Goal: Transaction & Acquisition: Book appointment/travel/reservation

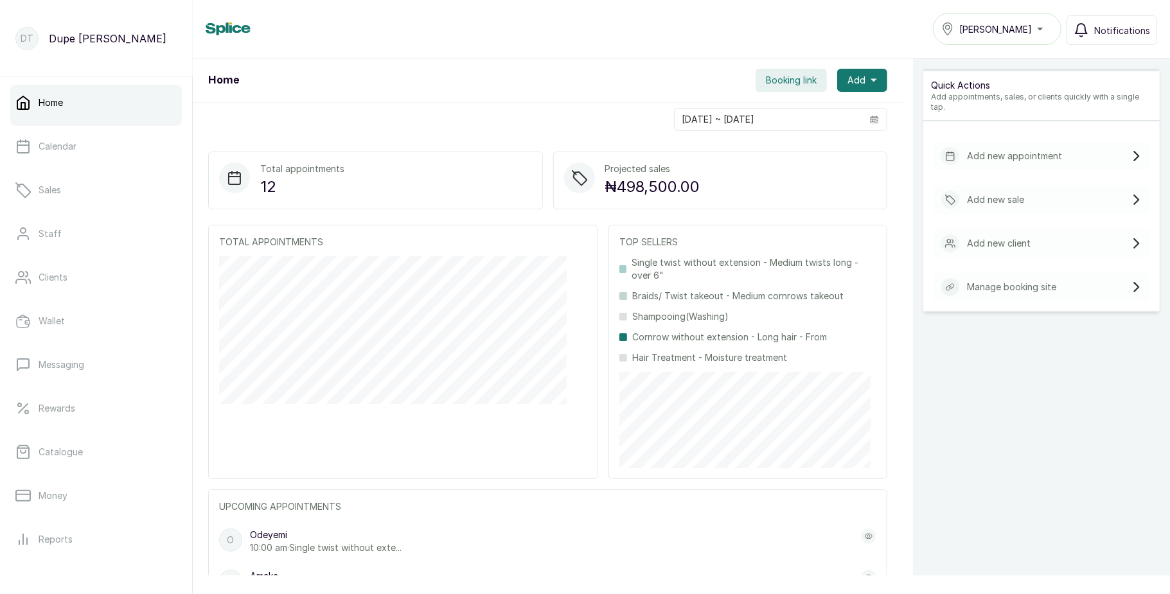
click at [1026, 27] on div "Tasala Ikoyi" at bounding box center [997, 28] width 112 height 15
click at [1002, 85] on span "[PERSON_NAME]" at bounding box center [1004, 85] width 92 height 15
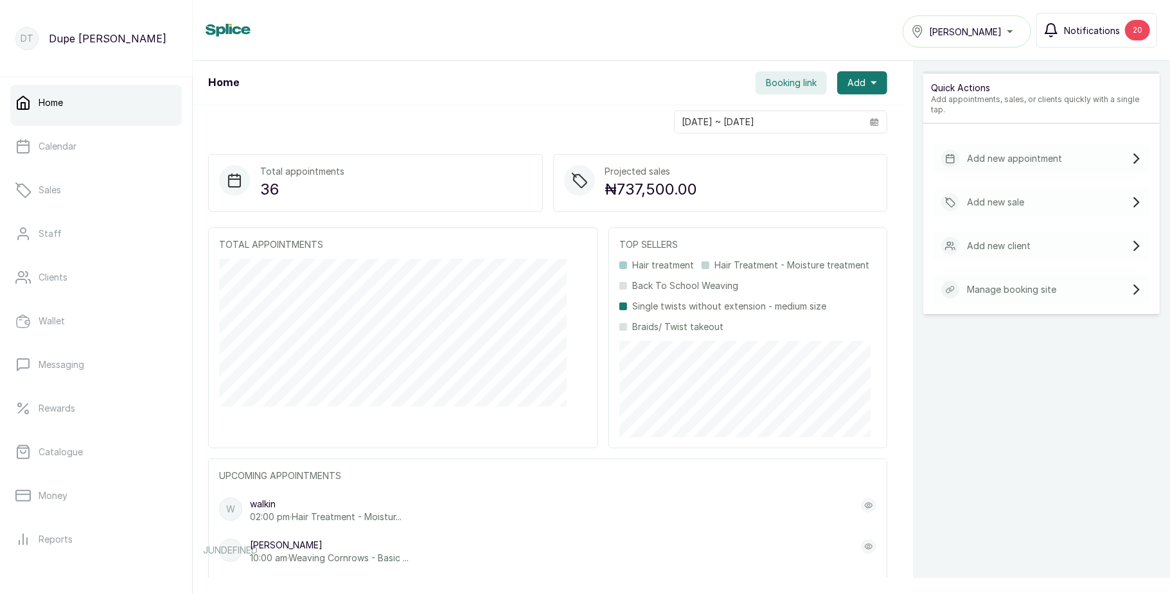
click at [1129, 34] on div "20" at bounding box center [1137, 30] width 25 height 21
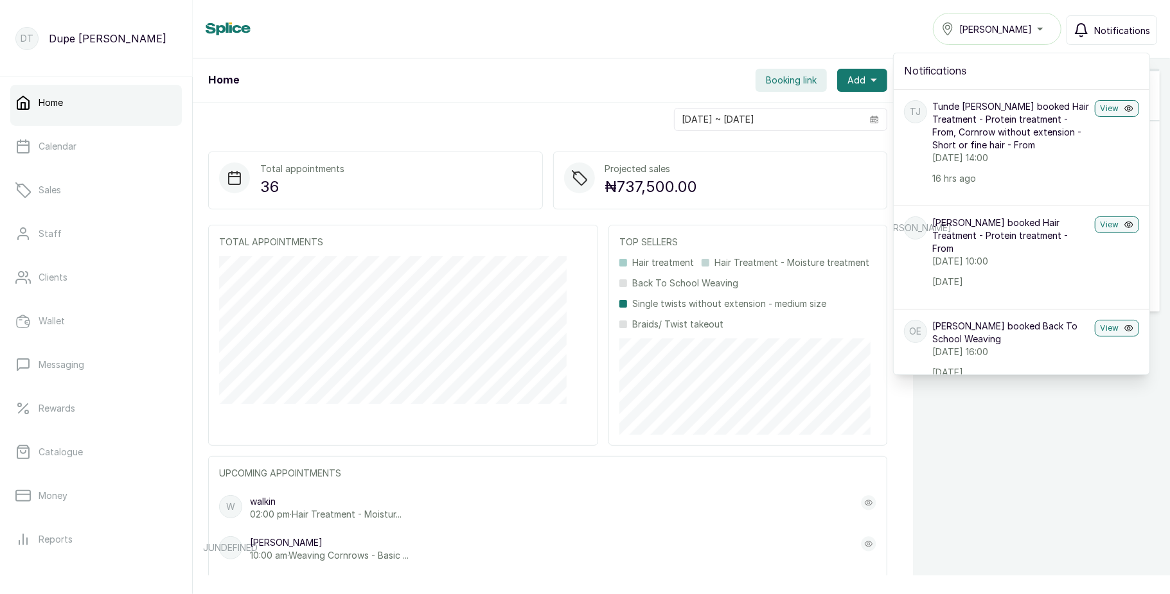
click at [1129, 34] on span "Notifications" at bounding box center [1122, 30] width 56 height 13
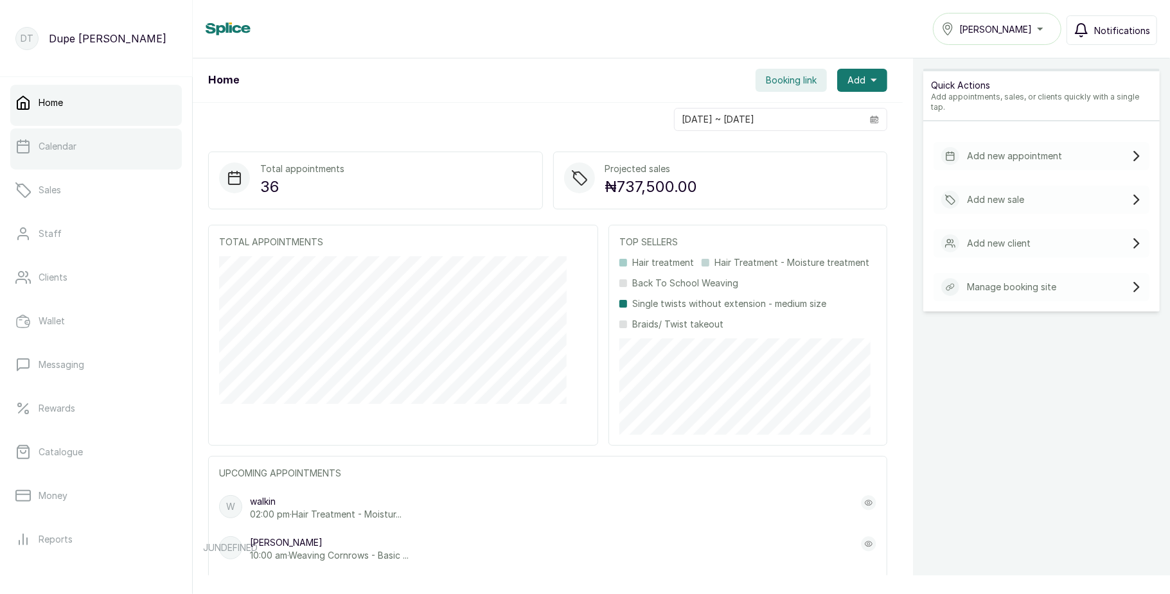
click at [121, 139] on link "Calendar" at bounding box center [96, 146] width 172 height 36
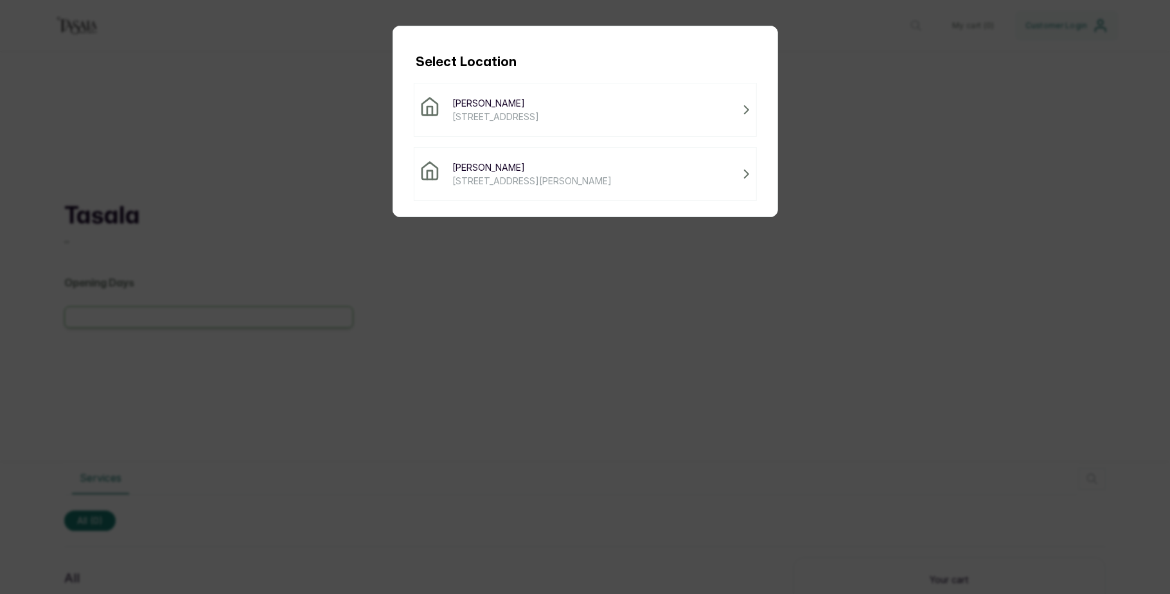
click at [759, 193] on body "Tasala Select Change My cart ( 0 ) Customer Login Tasala , , Opening Days Servi…" at bounding box center [585, 335] width 1170 height 517
click at [592, 167] on span "[PERSON_NAME]" at bounding box center [532, 167] width 159 height 13
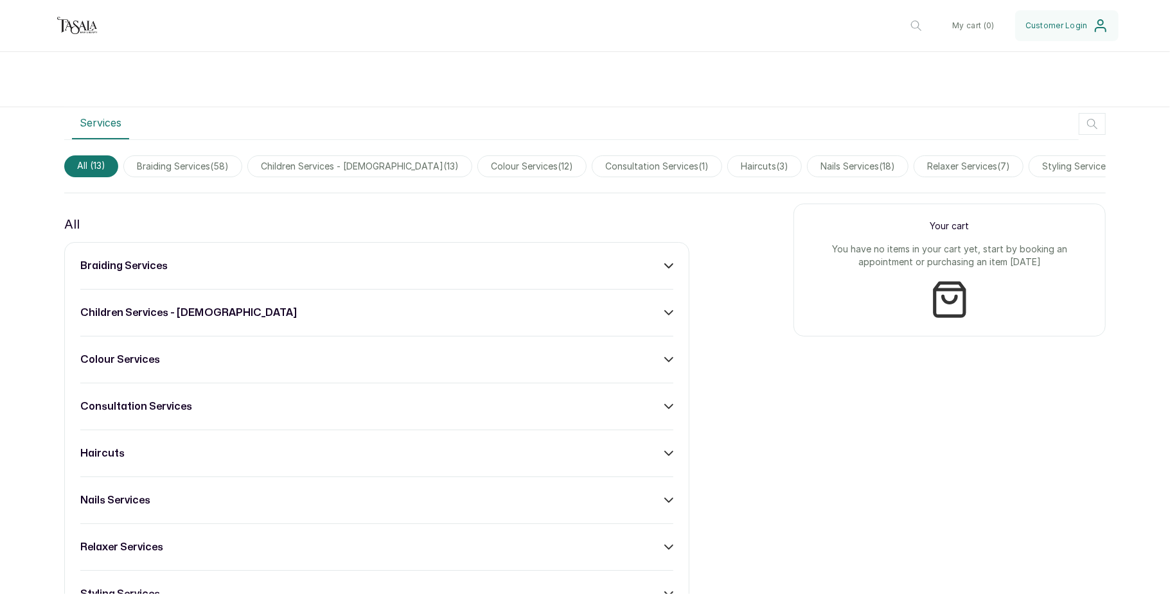
scroll to position [331, 0]
click at [651, 272] on div "braiding services" at bounding box center [376, 264] width 593 height 15
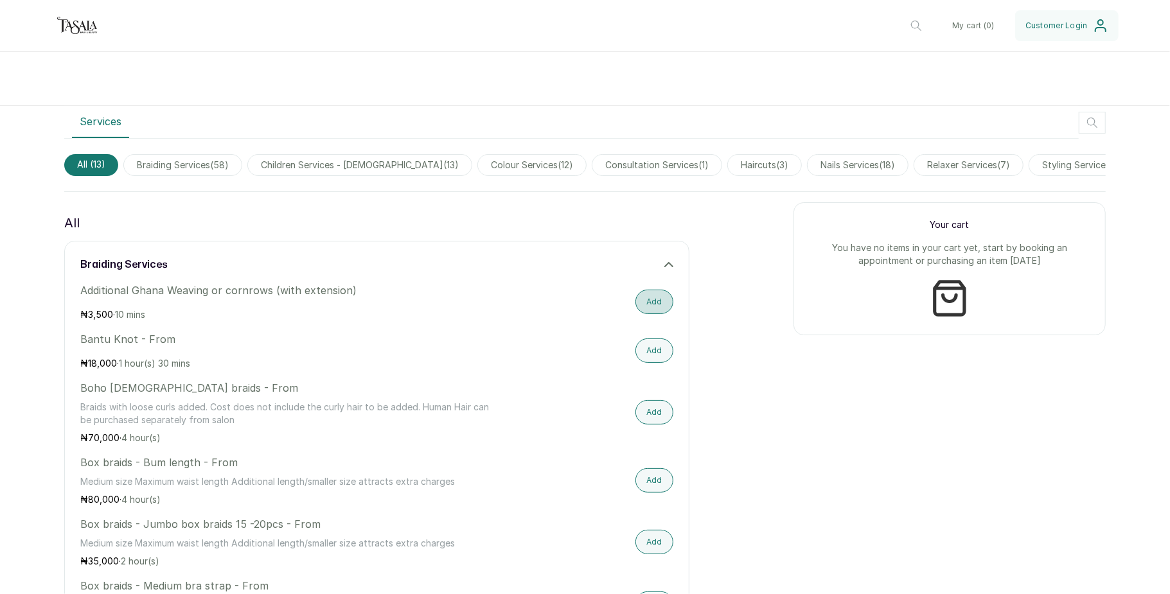
click at [645, 314] on button "Add" at bounding box center [654, 302] width 38 height 24
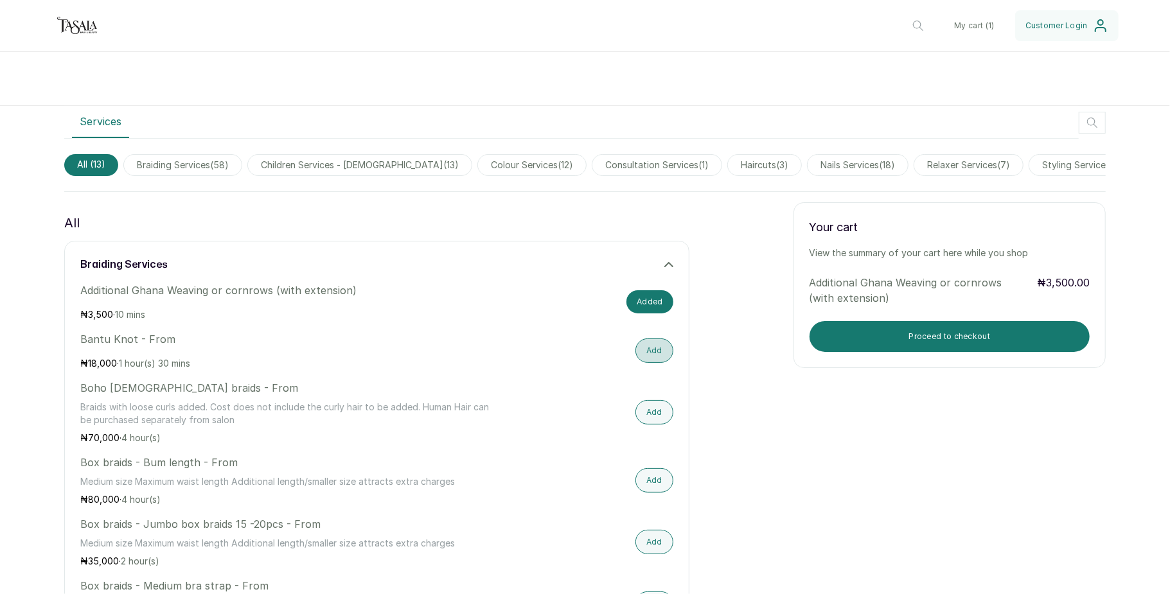
click at [654, 361] on button "Add" at bounding box center [654, 351] width 38 height 24
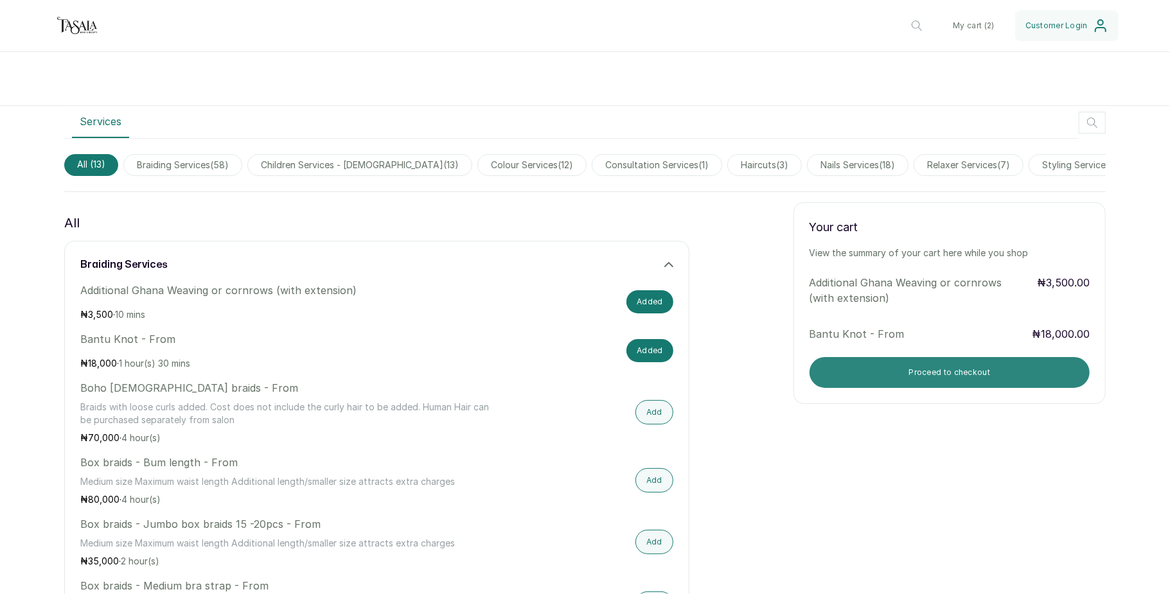
click at [839, 383] on button "Proceed to checkout" at bounding box center [949, 372] width 280 height 31
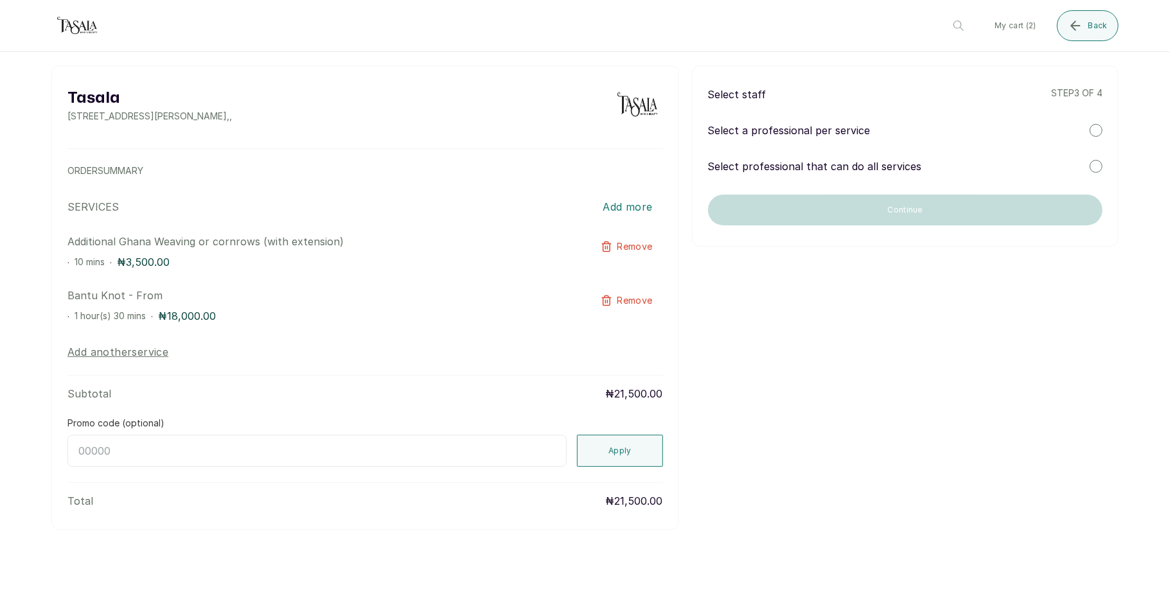
scroll to position [0, 0]
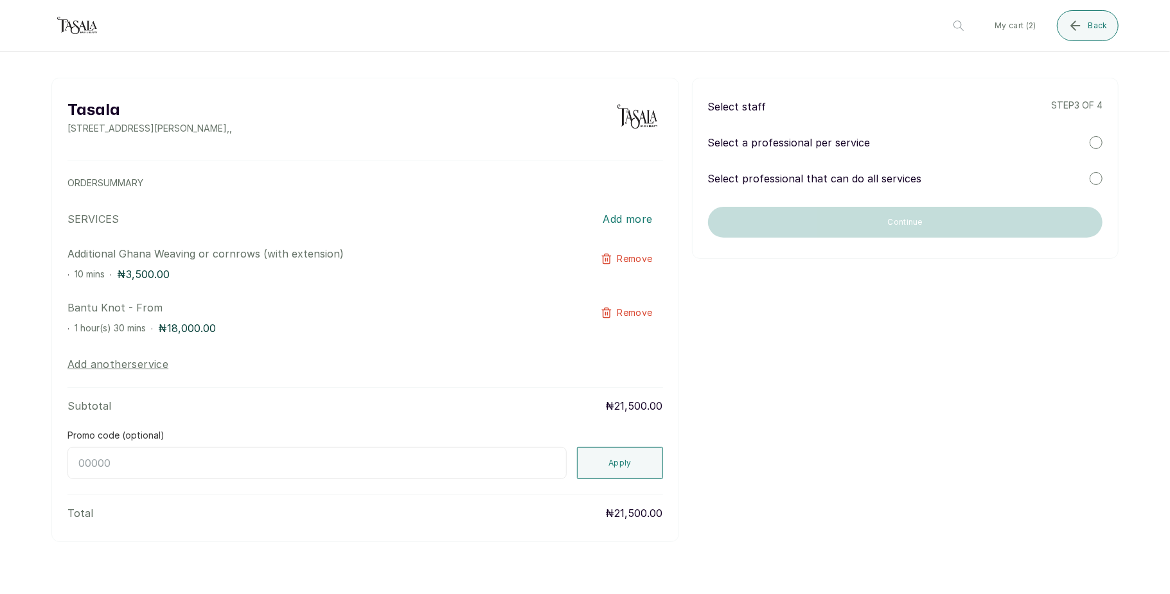
click at [1089, 137] on div at bounding box center [1095, 142] width 13 height 13
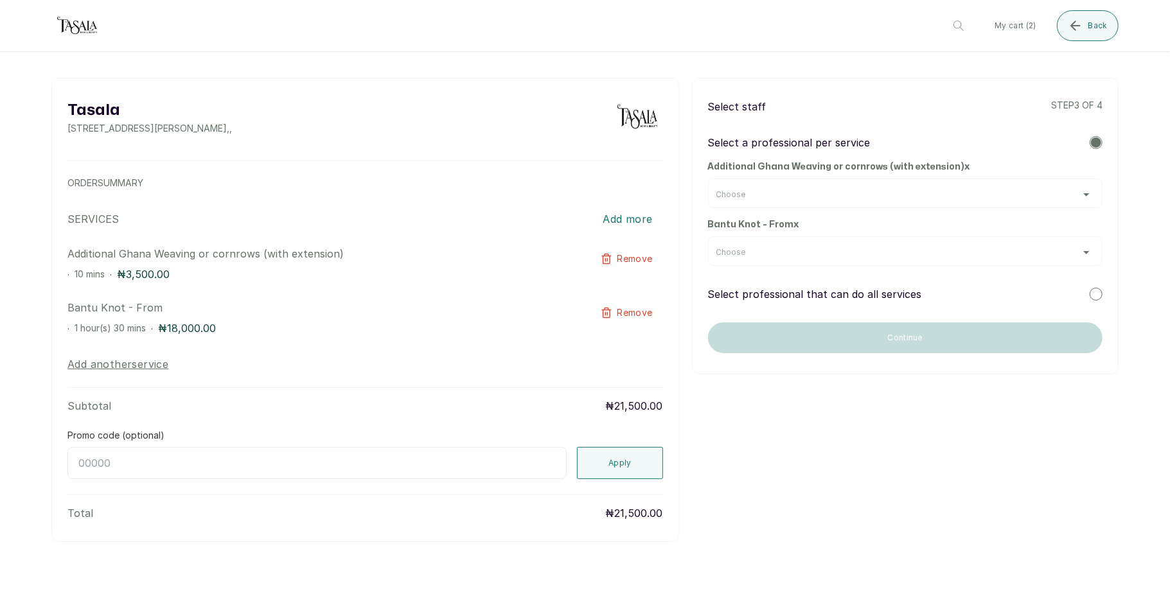
click at [1034, 188] on div "Choose" at bounding box center [905, 194] width 394 height 30
click at [1030, 198] on div "Choose" at bounding box center [905, 194] width 378 height 10
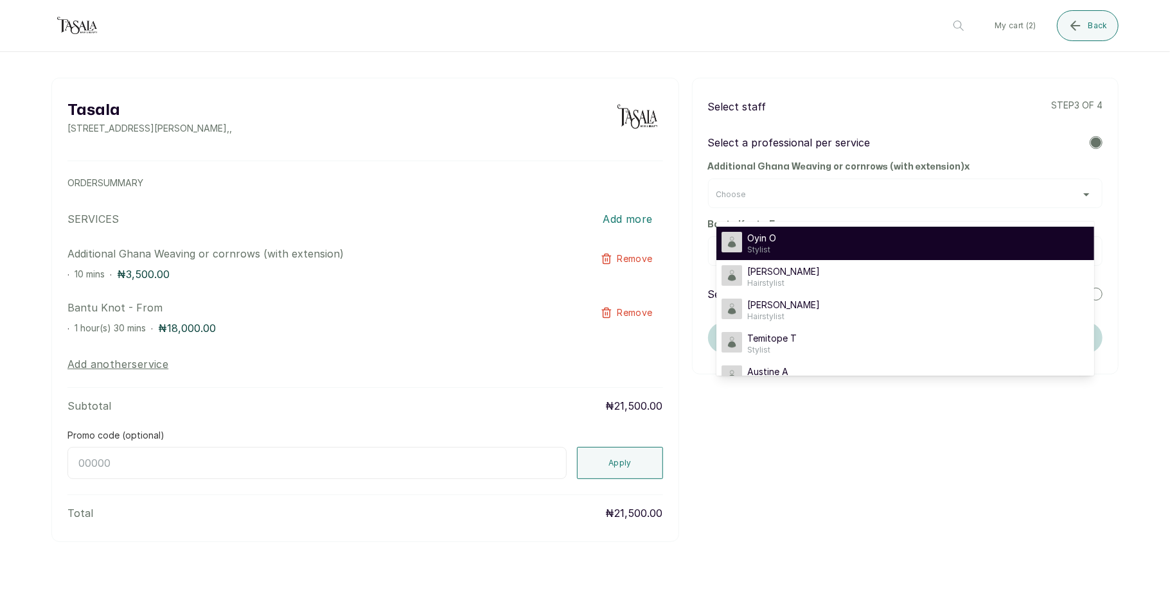
click at [978, 238] on div "Oyin O Stylist" at bounding box center [904, 243] width 367 height 23
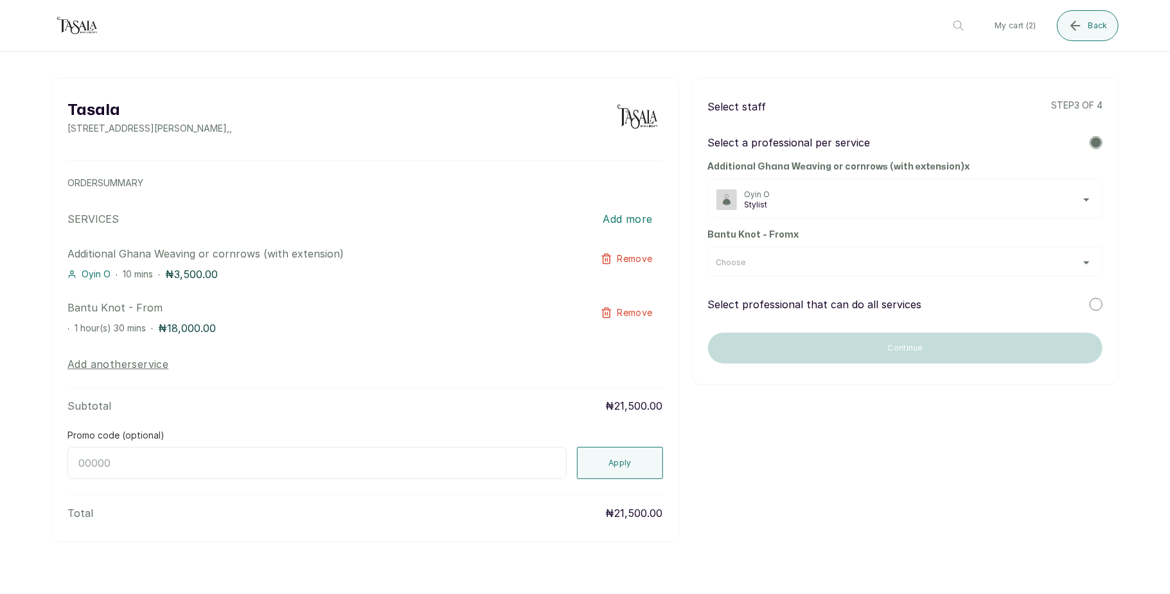
click at [978, 274] on div "Choose" at bounding box center [905, 262] width 394 height 30
click at [1010, 261] on div "Choose" at bounding box center [905, 263] width 378 height 10
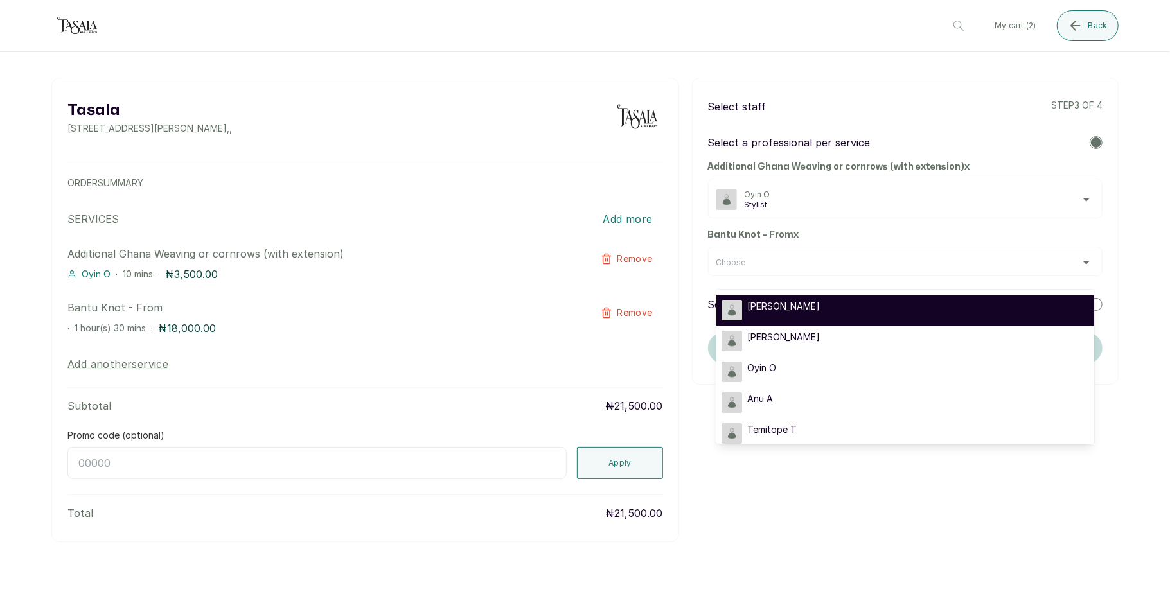
click at [930, 306] on div "Abigail A" at bounding box center [904, 310] width 367 height 21
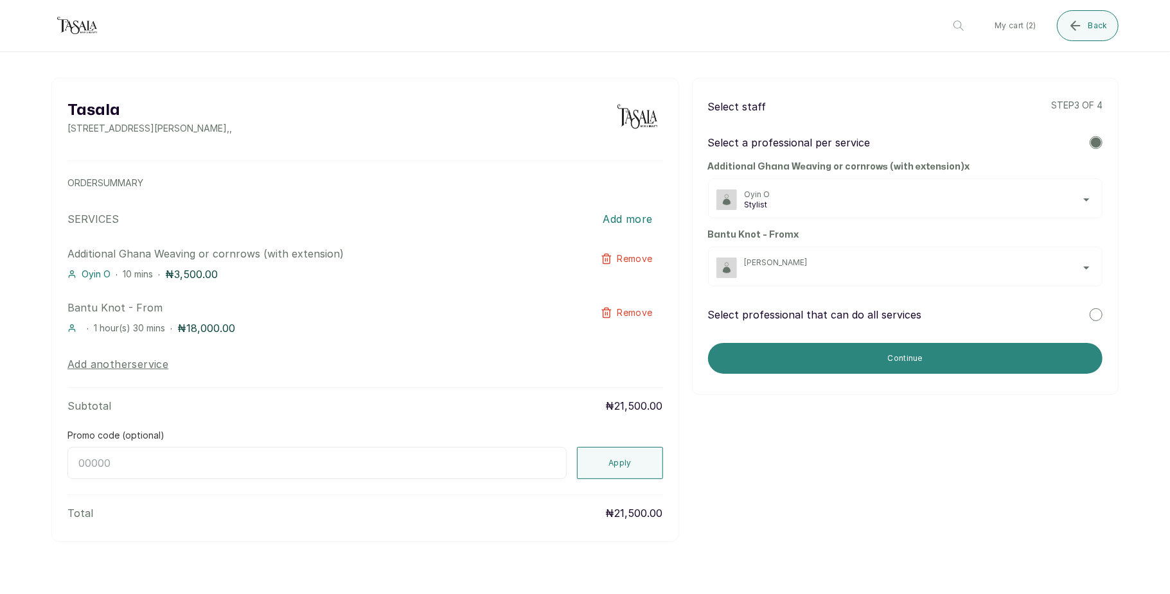
click at [905, 349] on button "Continue" at bounding box center [905, 358] width 394 height 31
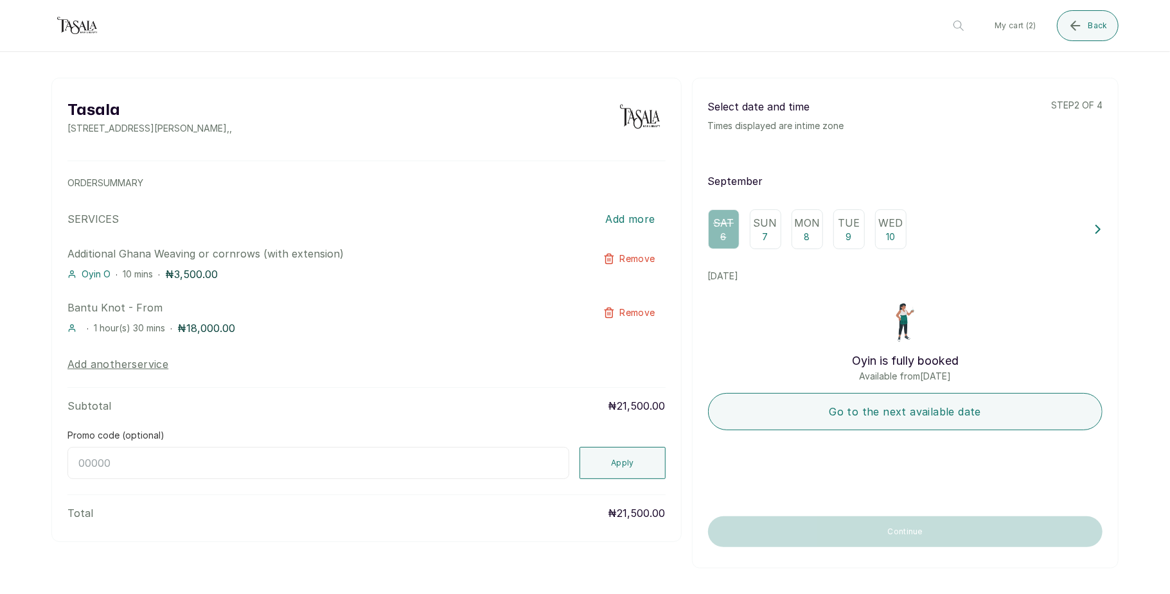
click at [758, 229] on p "Sun" at bounding box center [765, 222] width 24 height 15
click at [1093, 233] on icon at bounding box center [1097, 229] width 9 height 9
click at [863, 232] on p "14" at bounding box center [867, 237] width 9 height 13
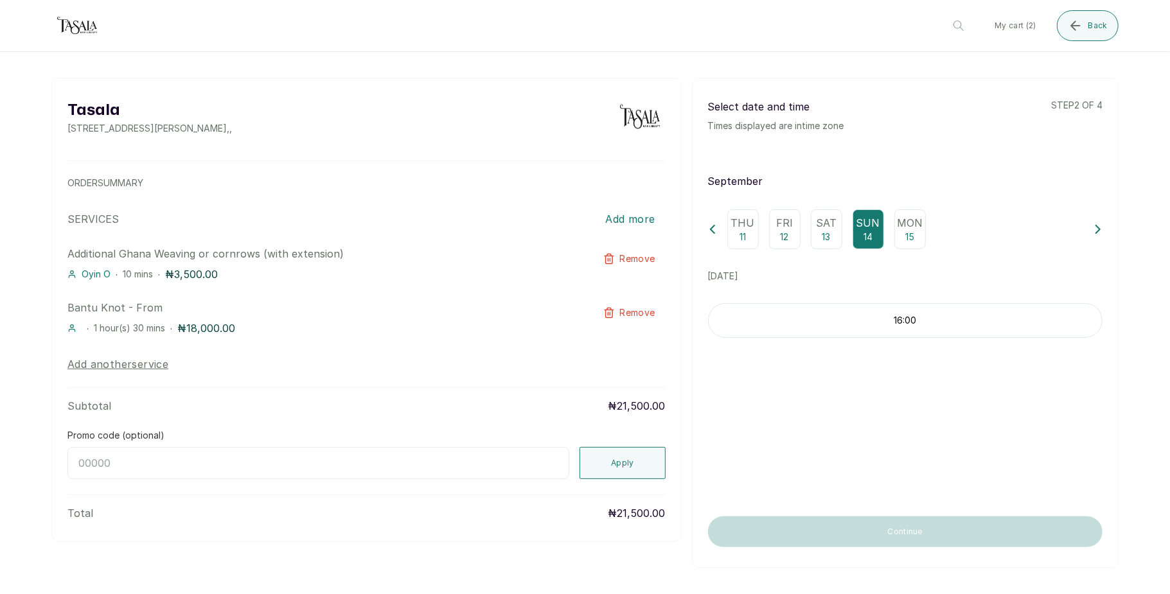
click at [1096, 233] on icon at bounding box center [1098, 229] width 4 height 8
click at [740, 227] on p "Sun" at bounding box center [743, 222] width 24 height 15
click at [1093, 227] on button at bounding box center [1097, 229] width 9 height 40
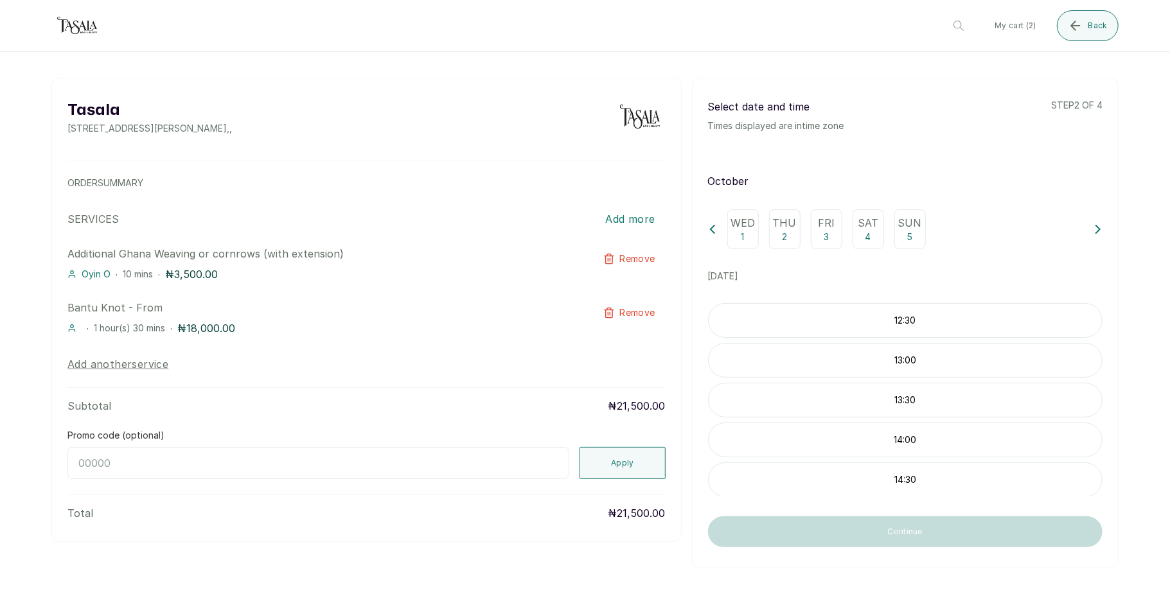
click at [910, 225] on p "Sun" at bounding box center [910, 222] width 24 height 15
click at [854, 235] on div "Sat 4" at bounding box center [867, 229] width 31 height 40
click at [1096, 31] on button "Back" at bounding box center [1088, 25] width 62 height 31
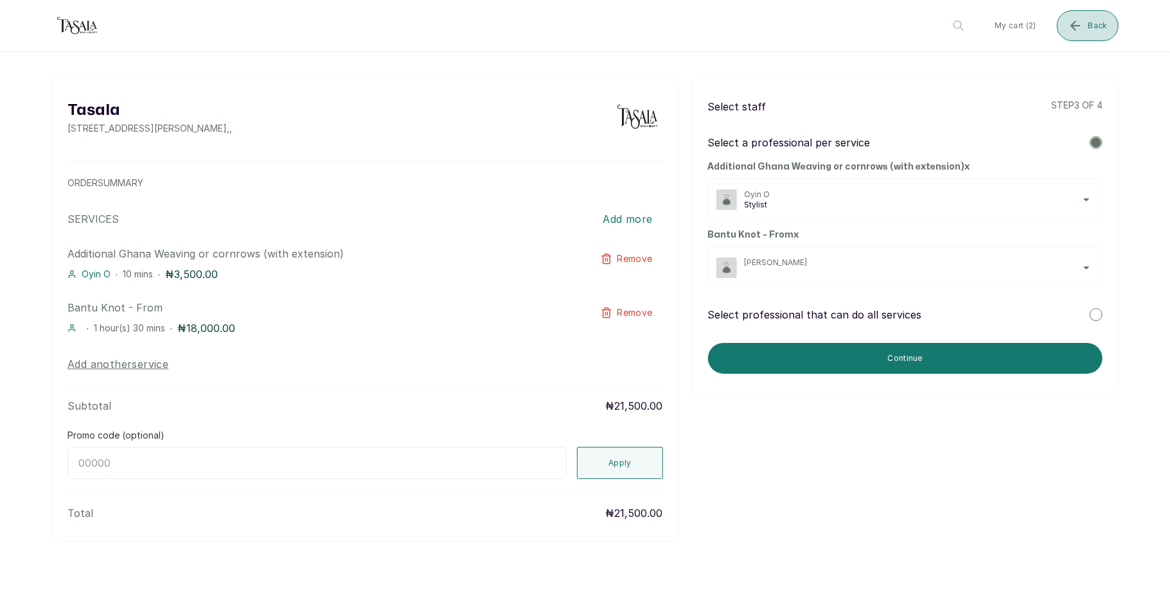
click at [1096, 31] on button "Back" at bounding box center [1088, 25] width 62 height 31
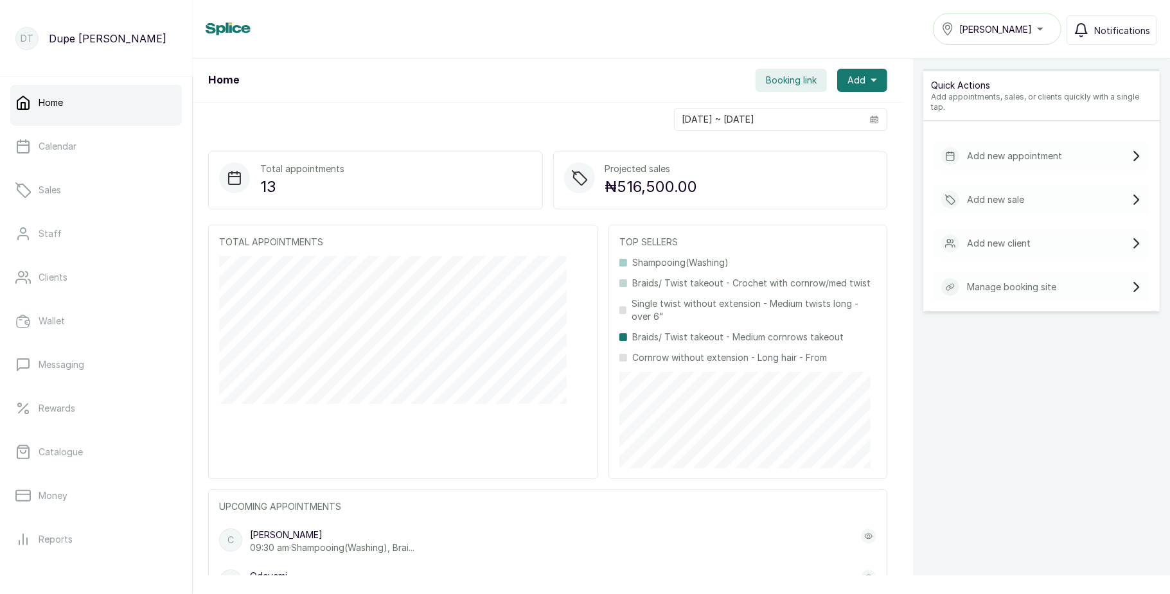
click at [980, 23] on span "Tasala Ikoyi" at bounding box center [995, 28] width 73 height 13
click at [967, 92] on span "[PERSON_NAME]" at bounding box center [1004, 85] width 92 height 15
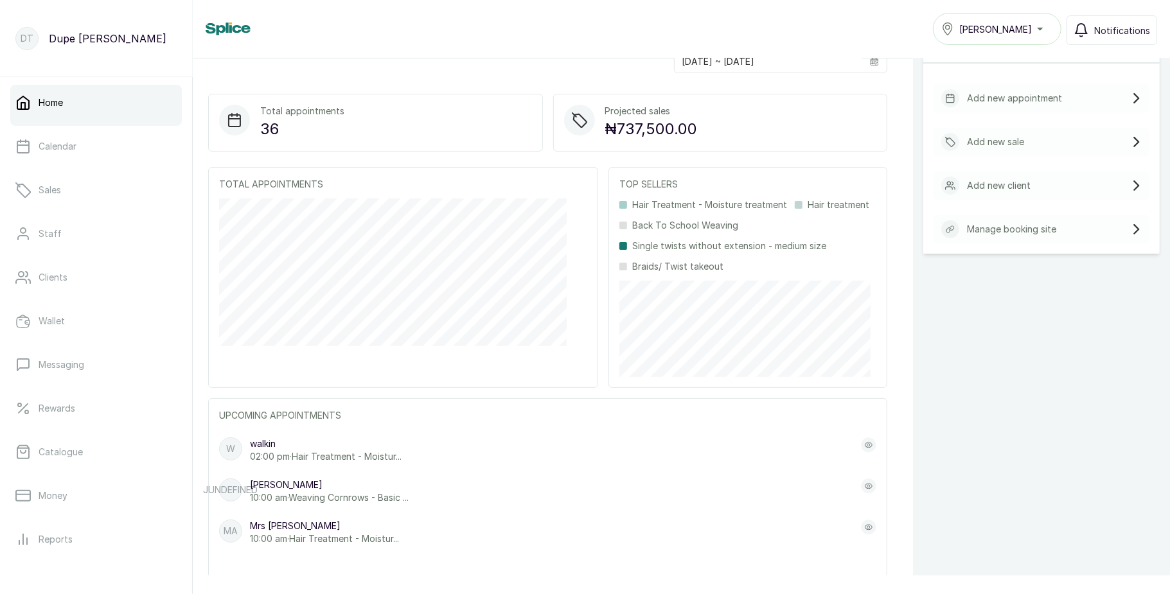
scroll to position [77, 0]
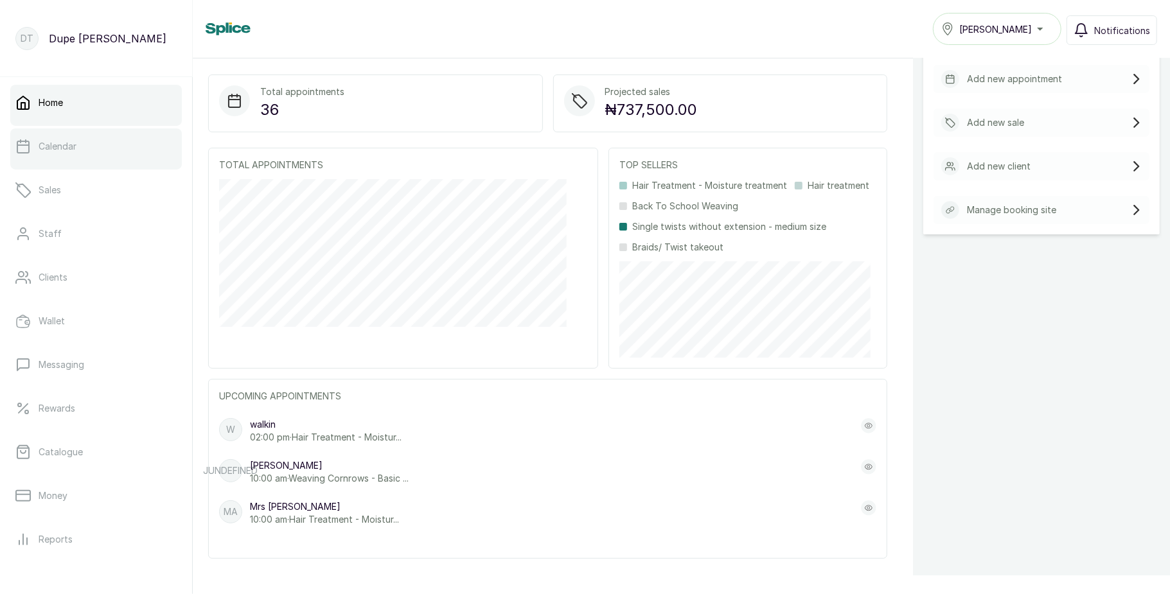
click at [118, 150] on link "Calendar" at bounding box center [96, 146] width 172 height 36
